Goal: Task Accomplishment & Management: Complete application form

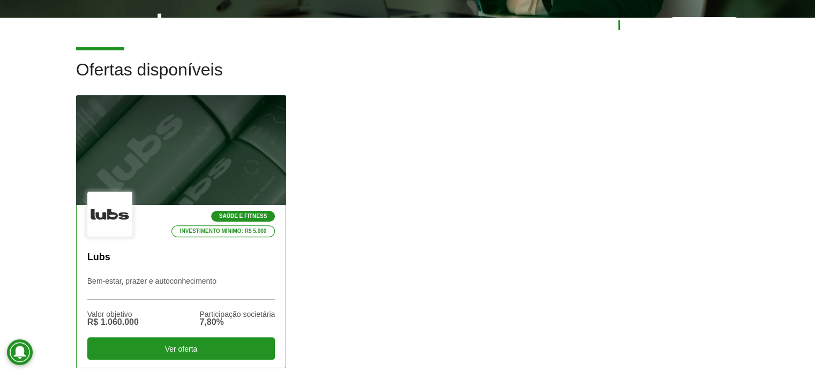
scroll to position [375, 0]
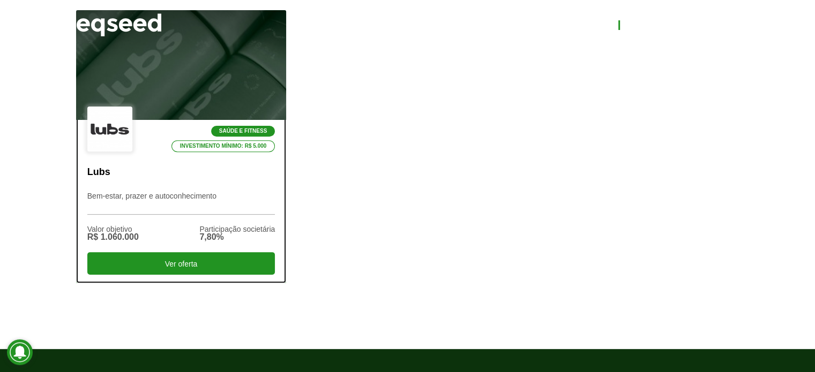
drag, startPoint x: 121, startPoint y: 197, endPoint x: 133, endPoint y: 196, distance: 12.3
click at [121, 197] on p "Bem-estar, prazer e autoconhecimento" at bounding box center [181, 203] width 188 height 23
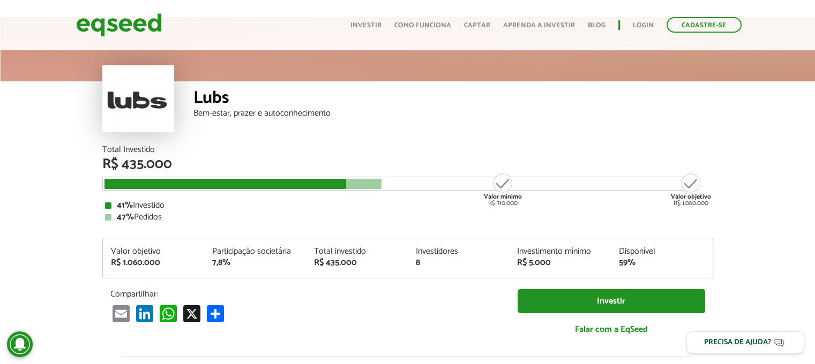
scroll to position [161, 0]
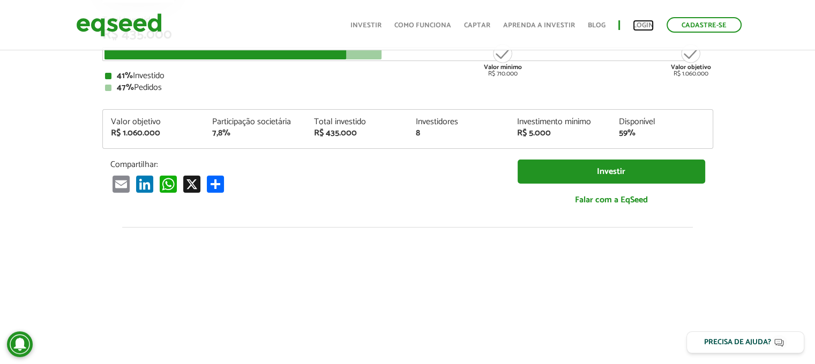
click at [640, 26] on link "Login" at bounding box center [643, 25] width 21 height 7
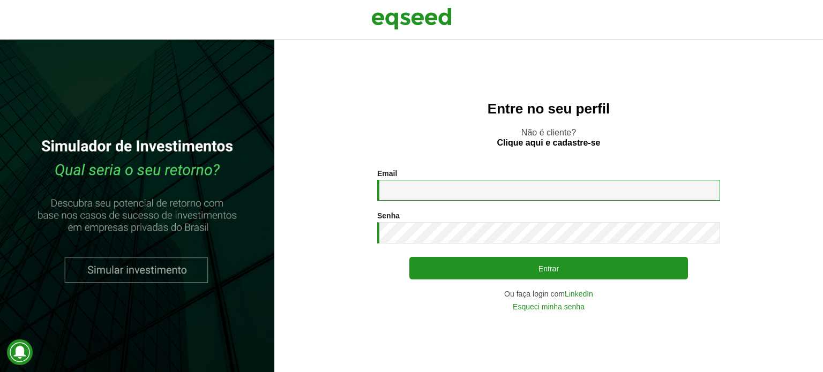
click at [399, 195] on input "Email *" at bounding box center [548, 190] width 343 height 21
click at [354, 276] on section "Email * Digite seu endereço de e-mail. Senha * Digite a senha que será usada em…" at bounding box center [549, 239] width 506 height 141
click at [550, 308] on link "Esqueci minha senha" at bounding box center [549, 307] width 72 height 8
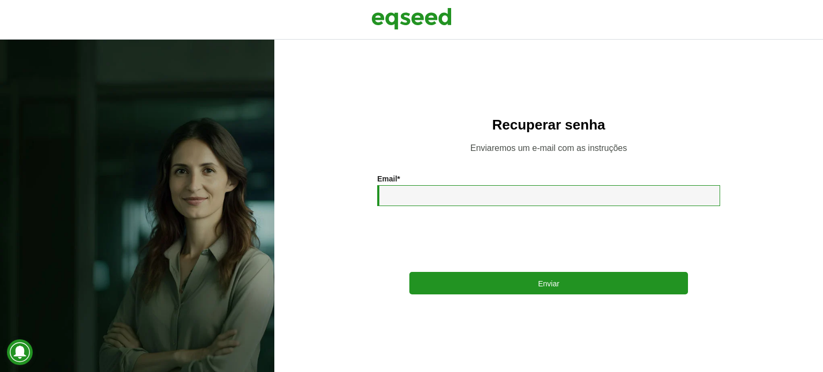
click at [420, 186] on input "Email *" at bounding box center [548, 195] width 343 height 21
type input "**********"
click at [396, 234] on div "**********" at bounding box center [548, 238] width 343 height 42
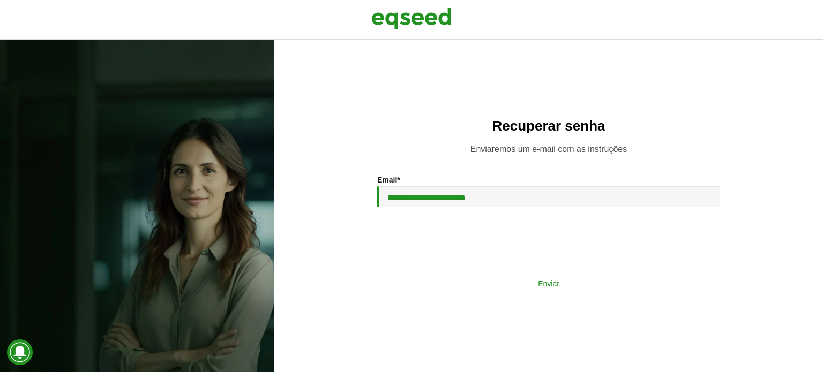
click at [482, 282] on button "Enviar" at bounding box center [548, 283] width 279 height 20
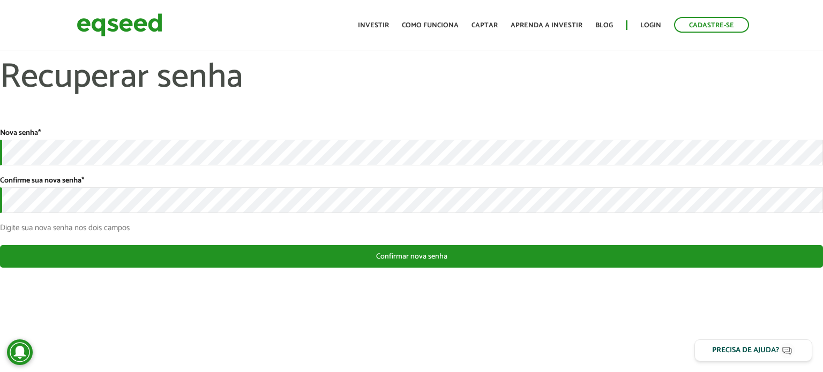
click at [39, 214] on div "Nova senha * Confirme sua nova senha * Digite sua nova senha nos dois campos" at bounding box center [411, 180] width 823 height 103
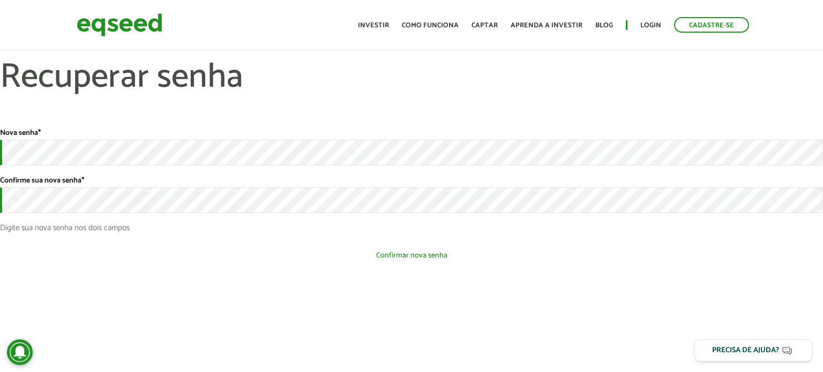
click at [424, 267] on section "Nova senha * Confirme sua nova senha * Digite sua nova senha nos dois campos Es…" at bounding box center [411, 203] width 823 height 148
click at [421, 258] on button "Confirmar nova senha" at bounding box center [411, 255] width 823 height 20
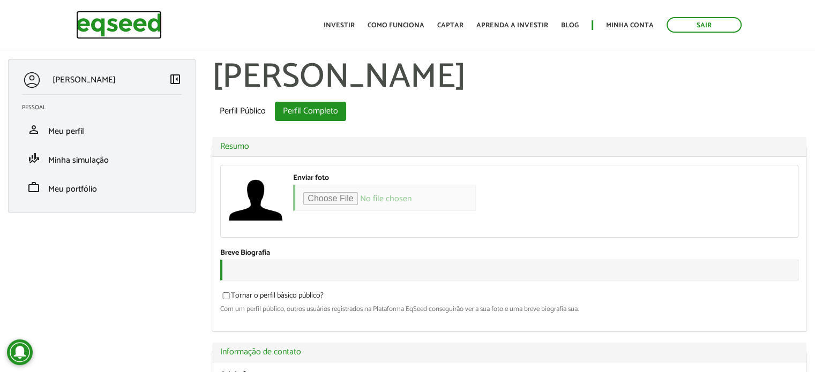
click at [96, 25] on img at bounding box center [119, 25] width 86 height 28
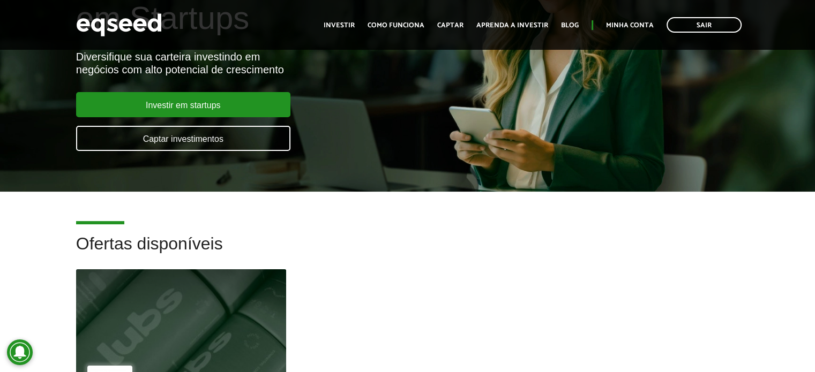
scroll to position [268, 0]
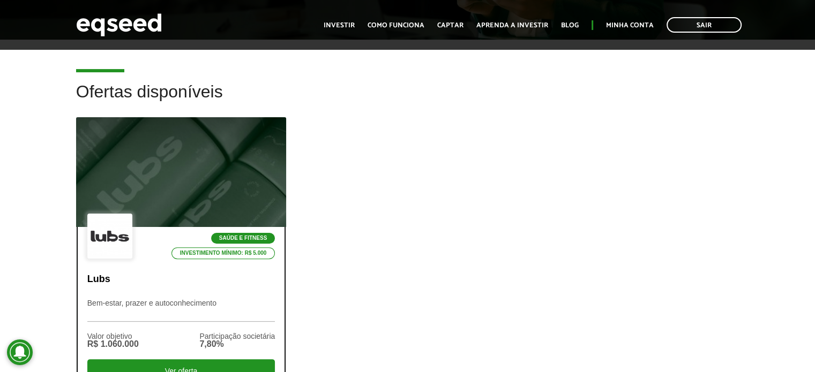
click at [140, 281] on p "Lubs" at bounding box center [181, 280] width 188 height 12
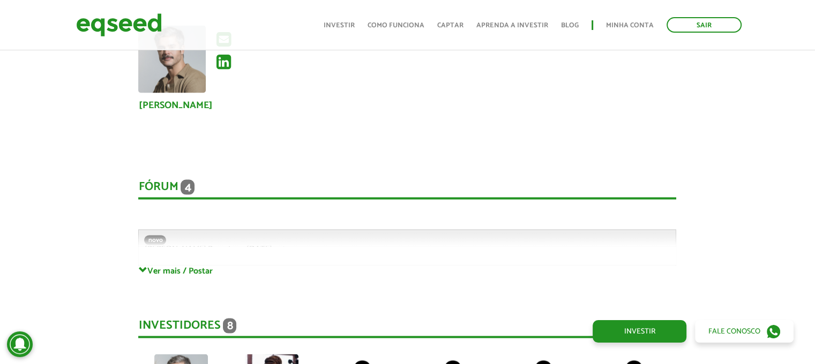
scroll to position [2250, 0]
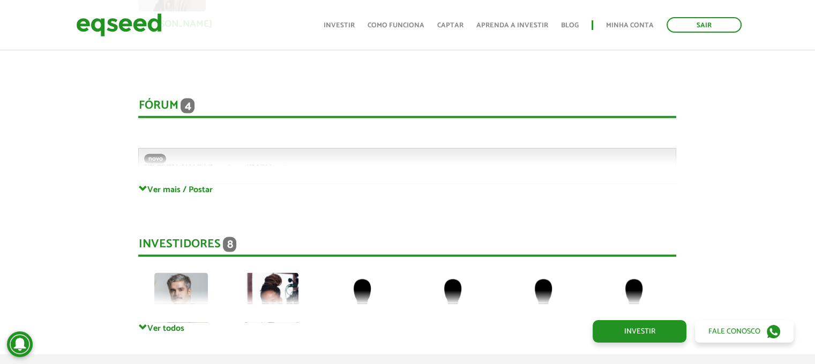
click at [163, 99] on div "Fórum 4" at bounding box center [407, 109] width 538 height 20
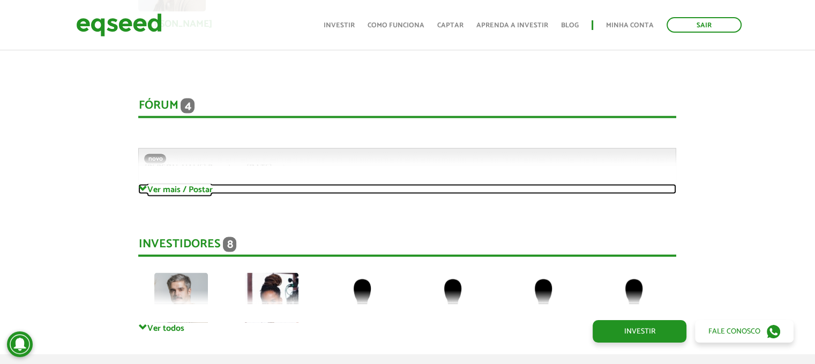
click at [162, 184] on link "Ver mais / Postar" at bounding box center [407, 189] width 538 height 10
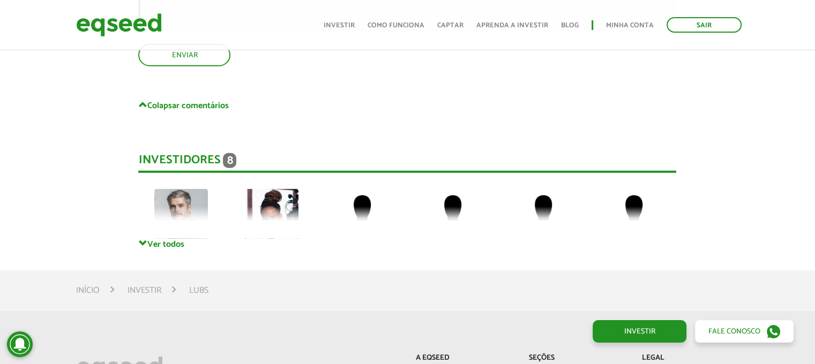
scroll to position [3108, 0]
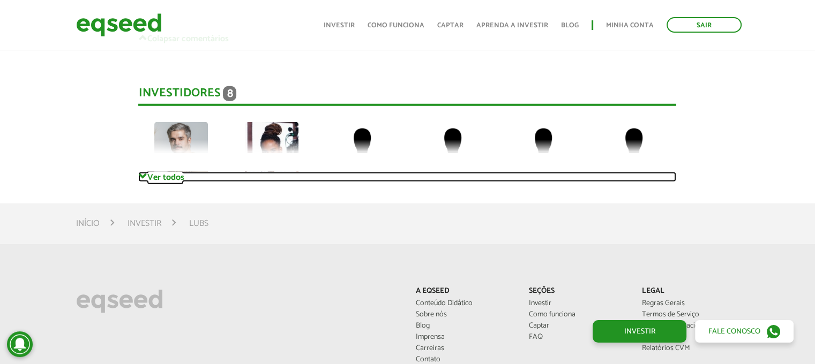
click at [144, 173] on span at bounding box center [142, 177] width 9 height 9
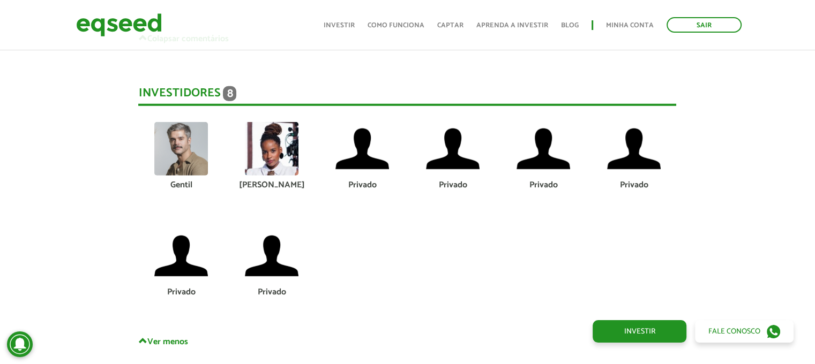
click at [267, 181] on div "Monique" at bounding box center [271, 185] width 74 height 9
click at [278, 144] on img at bounding box center [272, 149] width 54 height 54
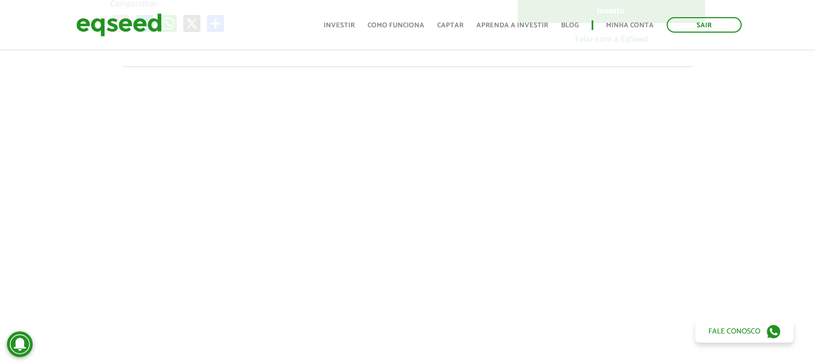
scroll to position [0, 0]
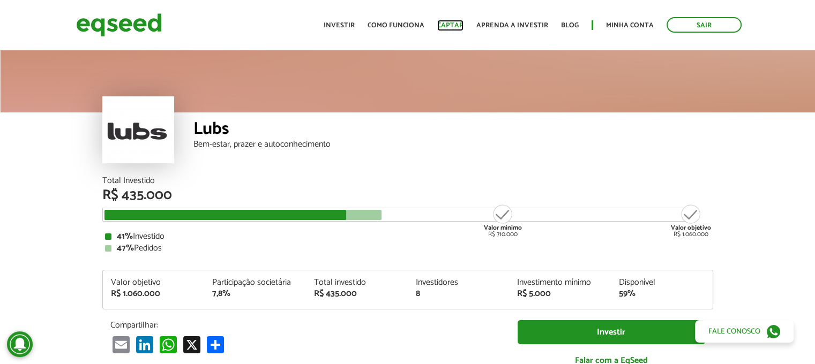
click at [455, 22] on link "Captar" at bounding box center [450, 25] width 26 height 7
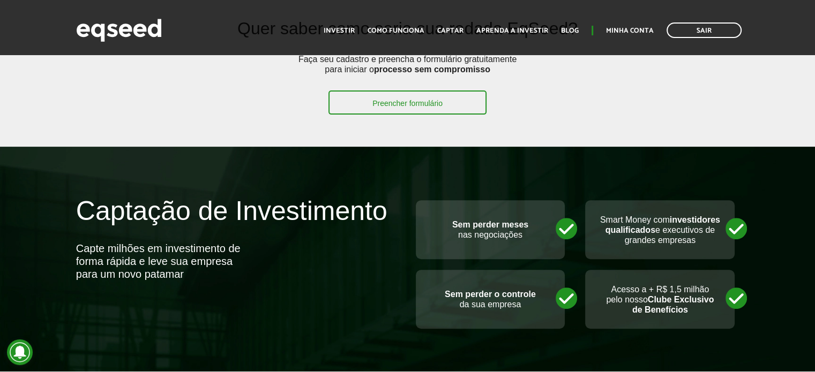
scroll to position [107, 0]
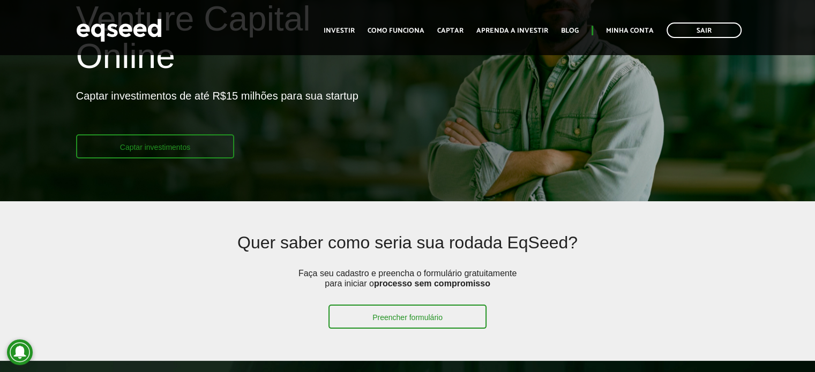
click at [182, 149] on link "Captar investimentos" at bounding box center [155, 146] width 159 height 24
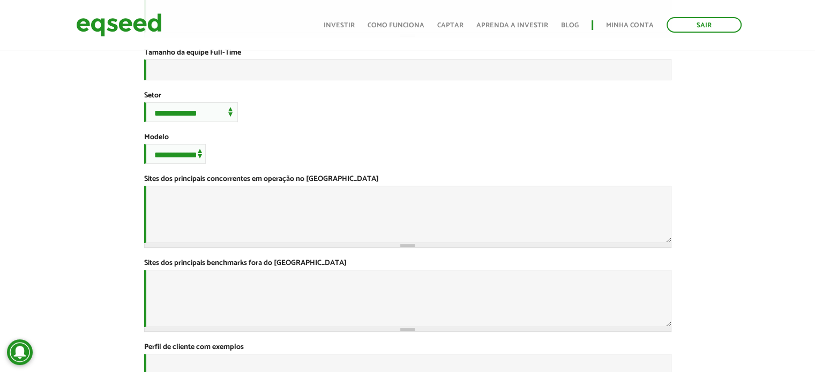
scroll to position [429, 0]
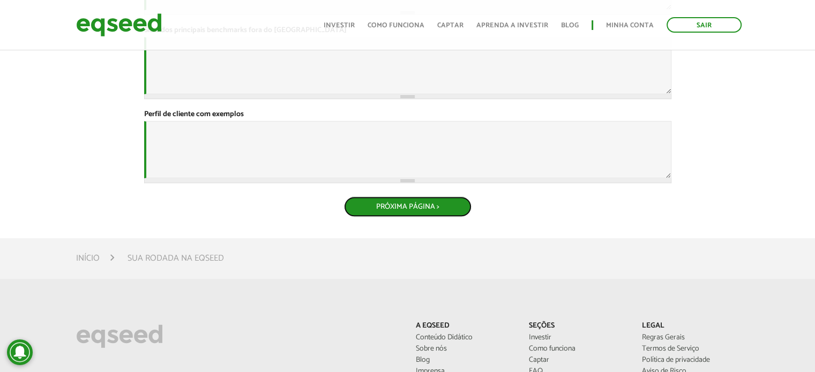
click at [416, 217] on button "Próxima Página >" at bounding box center [408, 207] width 128 height 20
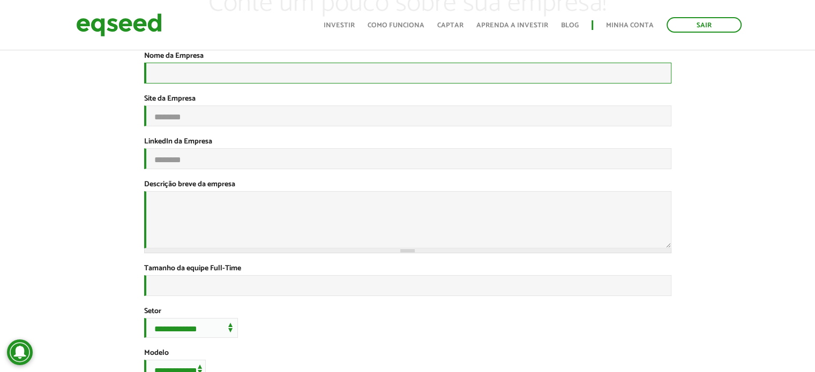
scroll to position [0, 0]
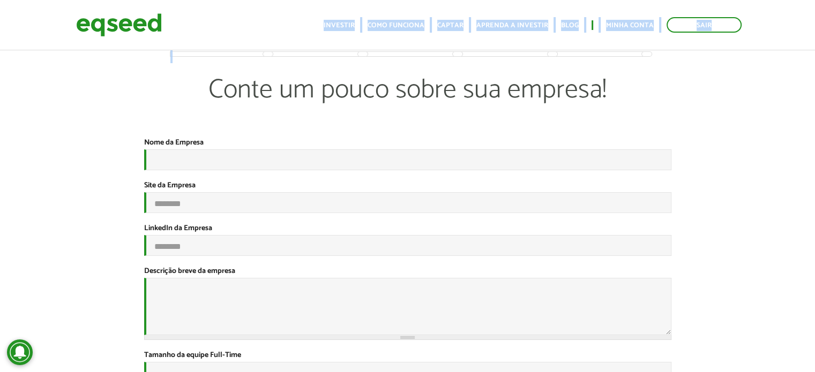
click at [355, 51] on body "Sair Toggle navigation Toggle navigation Início Investir Como funciona 1" at bounding box center [407, 186] width 815 height 372
